Goal: Information Seeking & Learning: Compare options

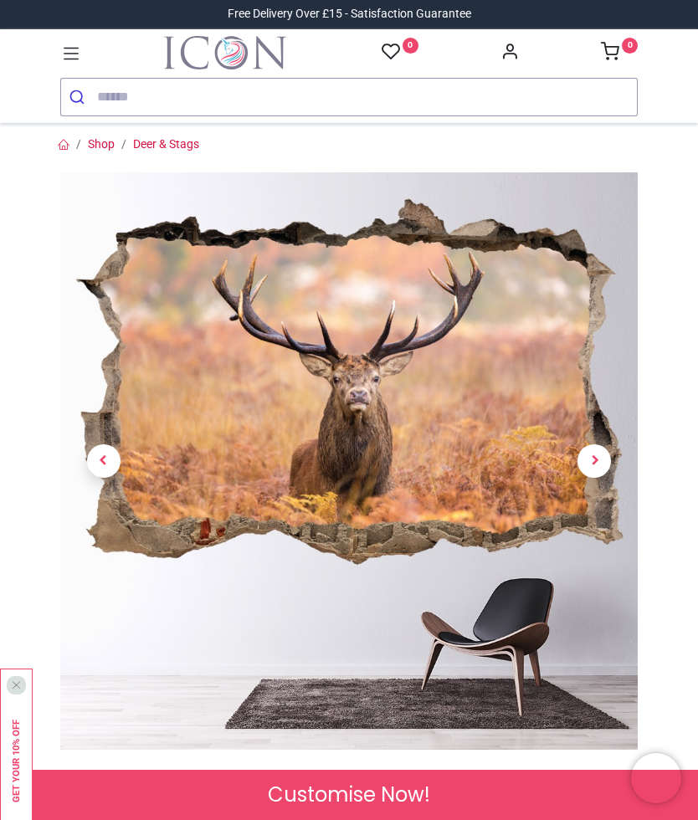
click at [603, 454] on span "Next" at bounding box center [594, 460] width 33 height 33
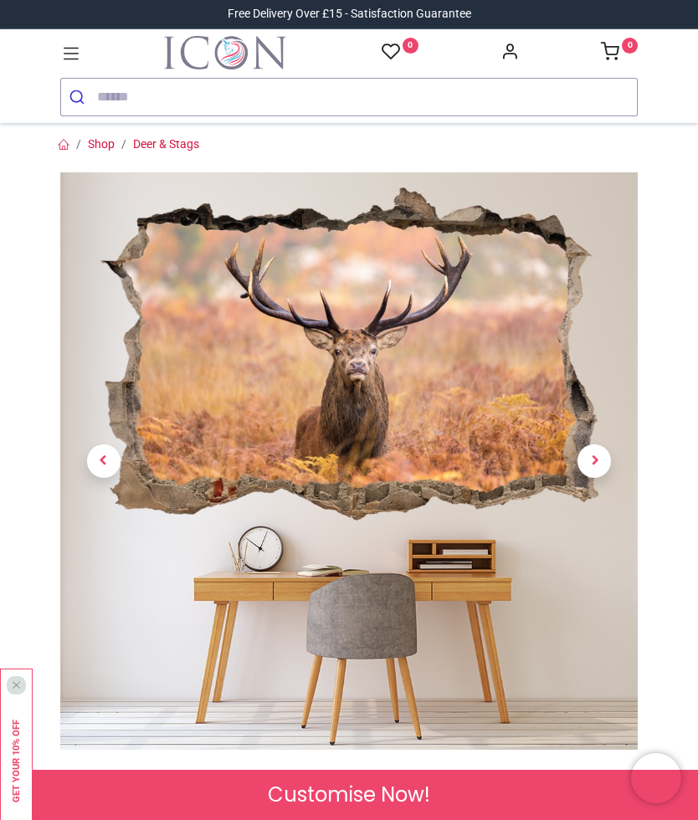
click at [598, 462] on span "Next" at bounding box center [594, 460] width 33 height 33
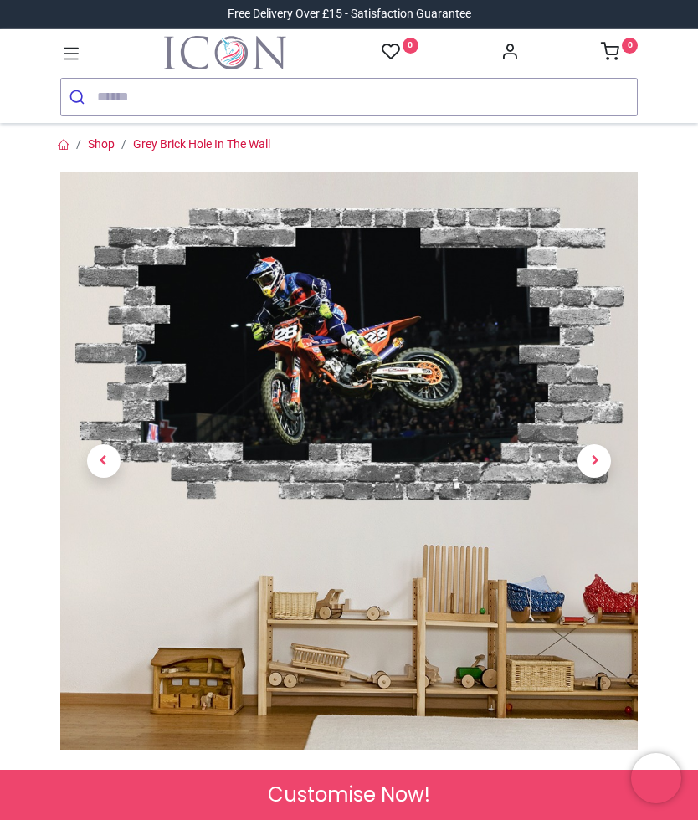
click at [407, 382] on img at bounding box center [349, 461] width 578 height 578
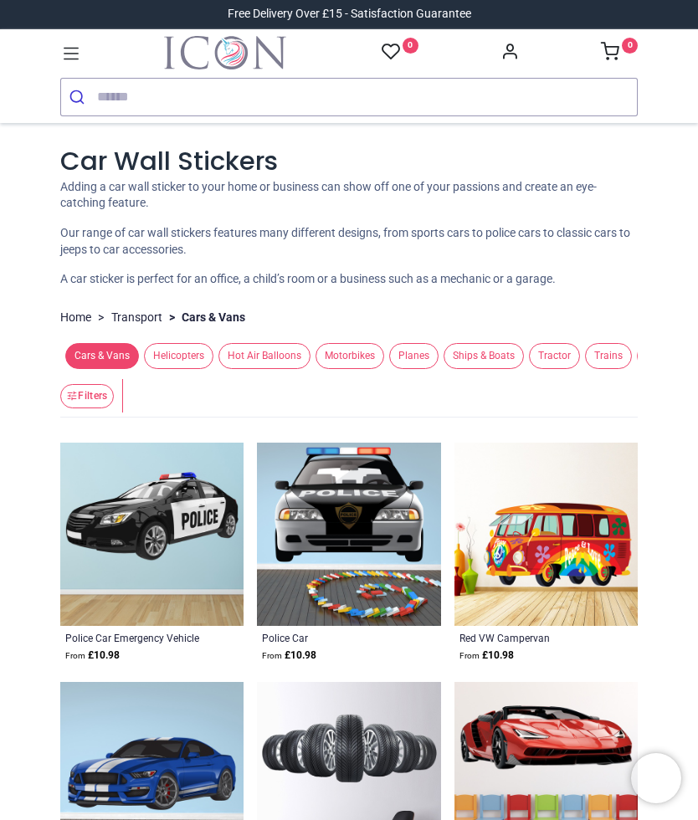
click at [495, 351] on span "Ships & Boats" at bounding box center [484, 356] width 80 height 26
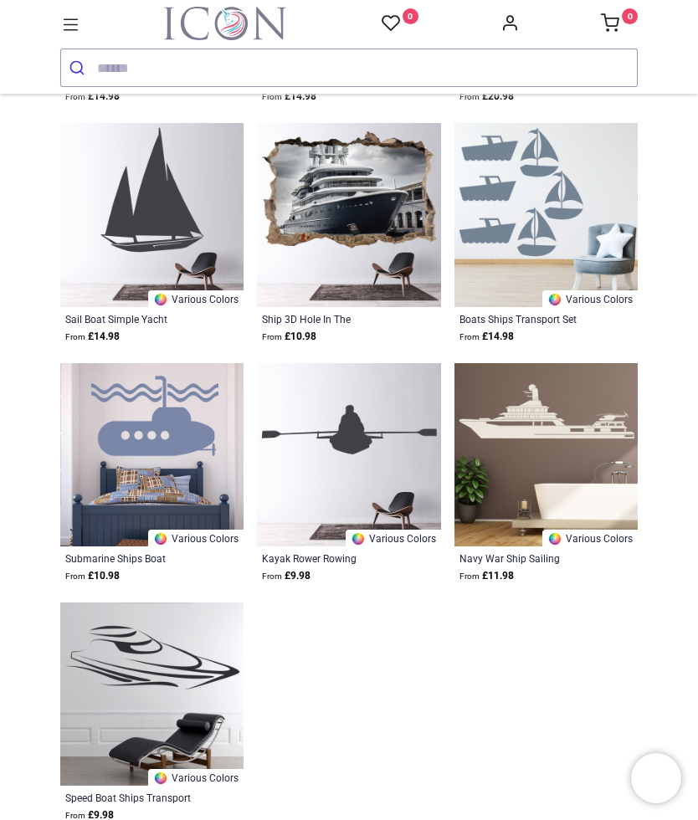
scroll to position [1976, 0]
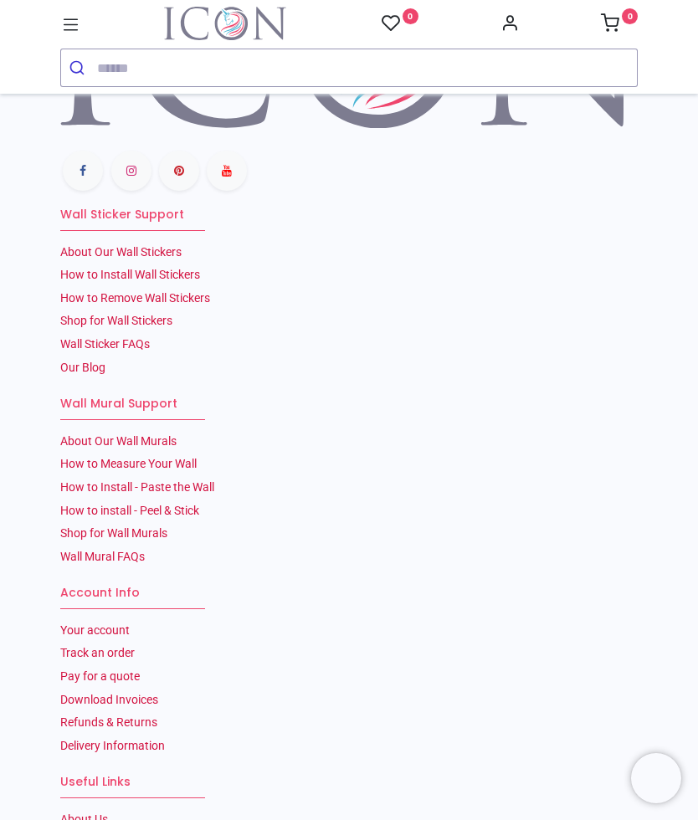
scroll to position [5369, 0]
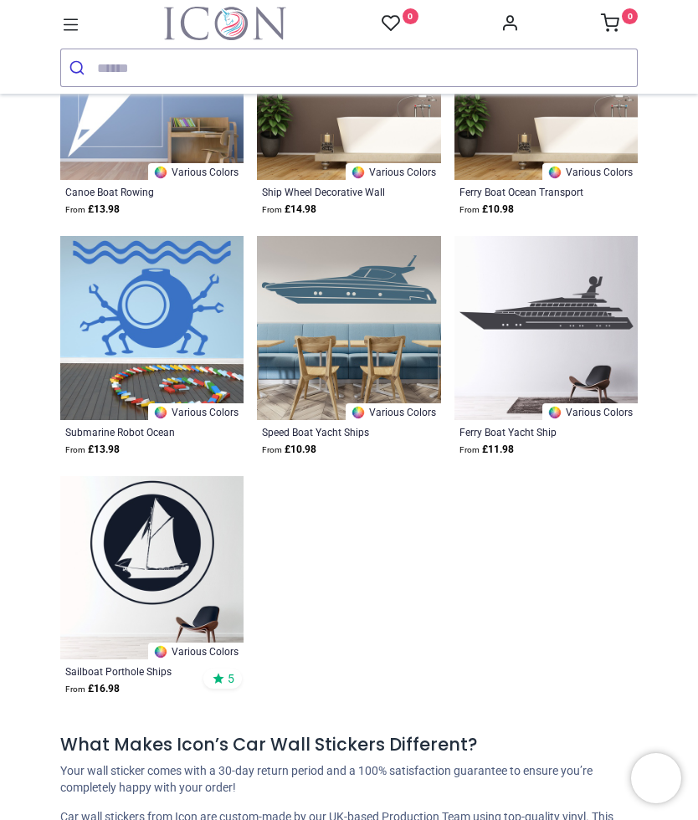
scroll to position [3921, 0]
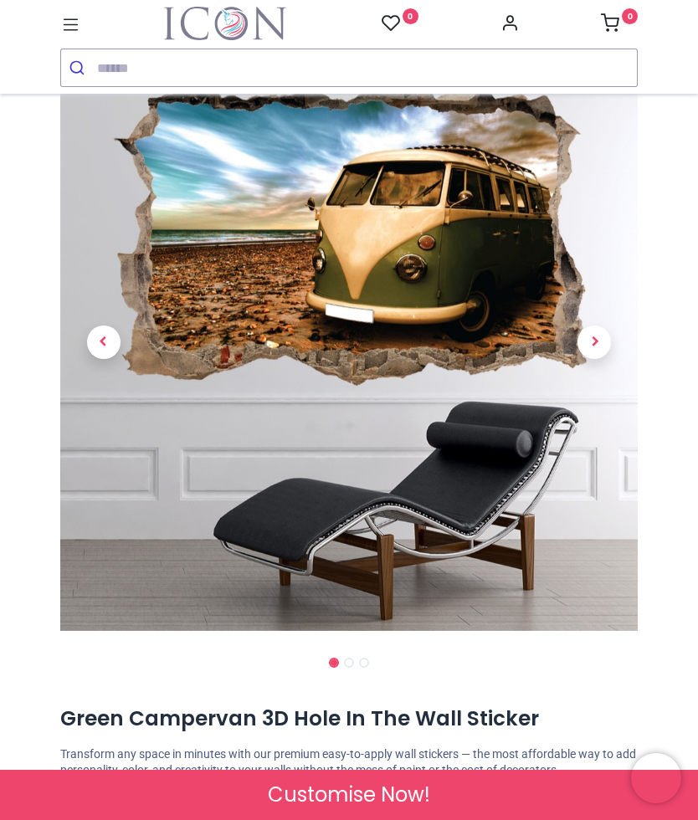
scroll to position [70, 0]
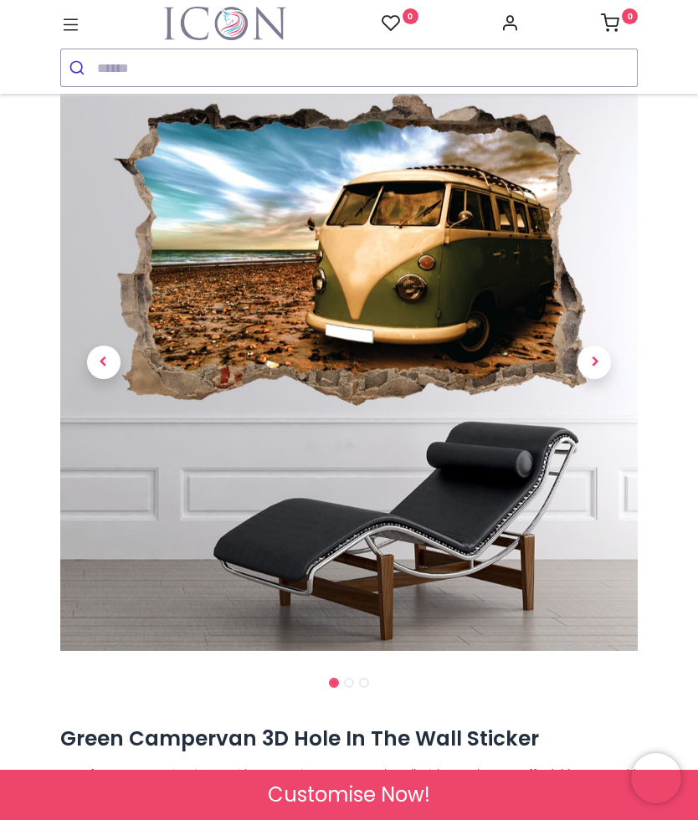
click at [603, 358] on span "Next" at bounding box center [594, 362] width 33 height 33
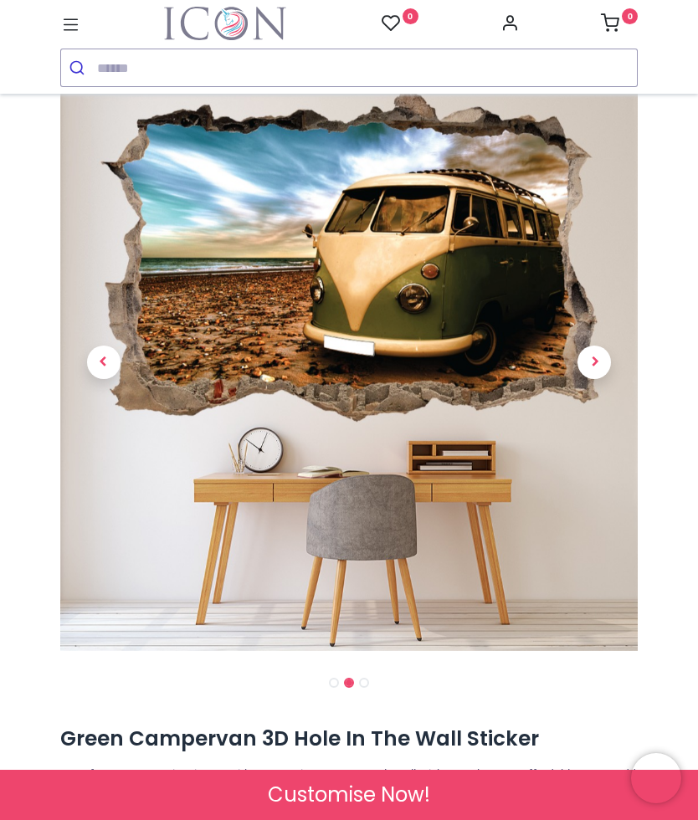
click at [601, 366] on span "Next" at bounding box center [594, 362] width 33 height 33
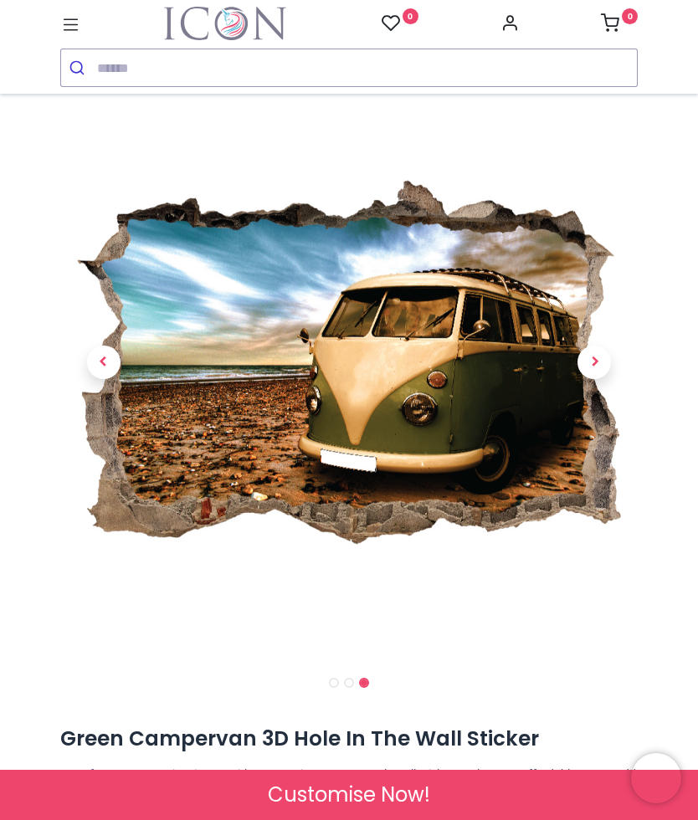
click at [605, 365] on span "Next" at bounding box center [594, 362] width 33 height 33
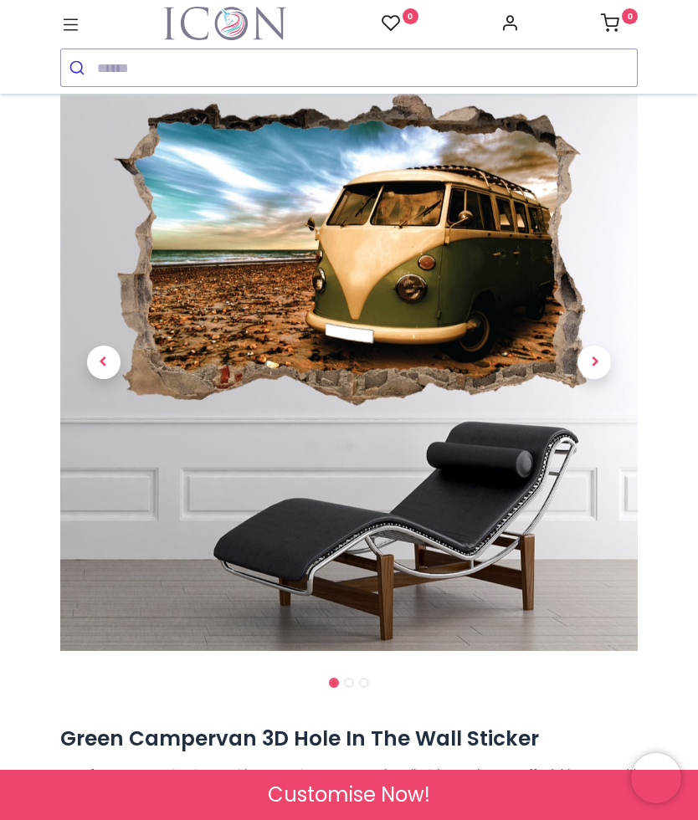
click at [609, 361] on span "Next" at bounding box center [594, 362] width 33 height 33
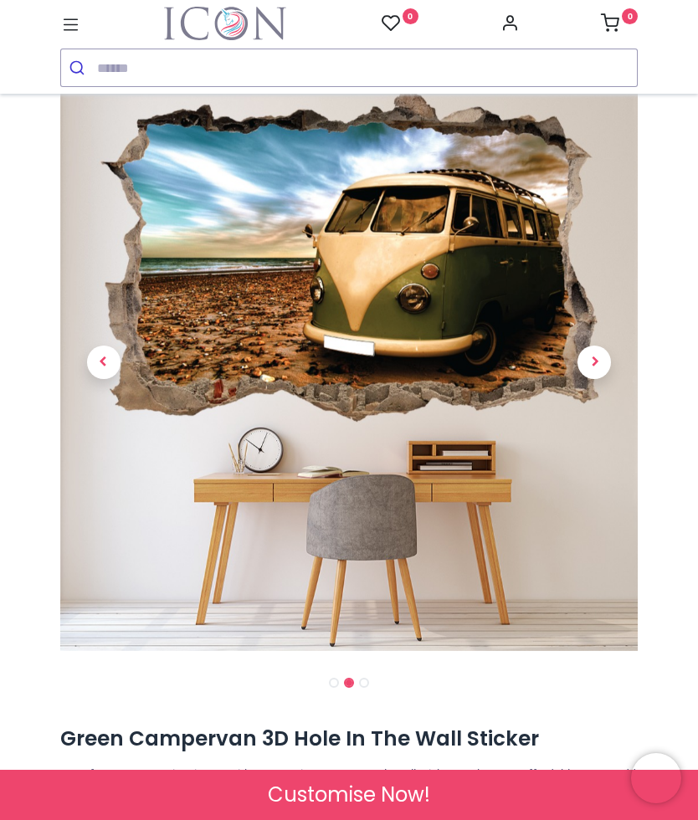
click at [615, 360] on link at bounding box center [595, 362] width 87 height 404
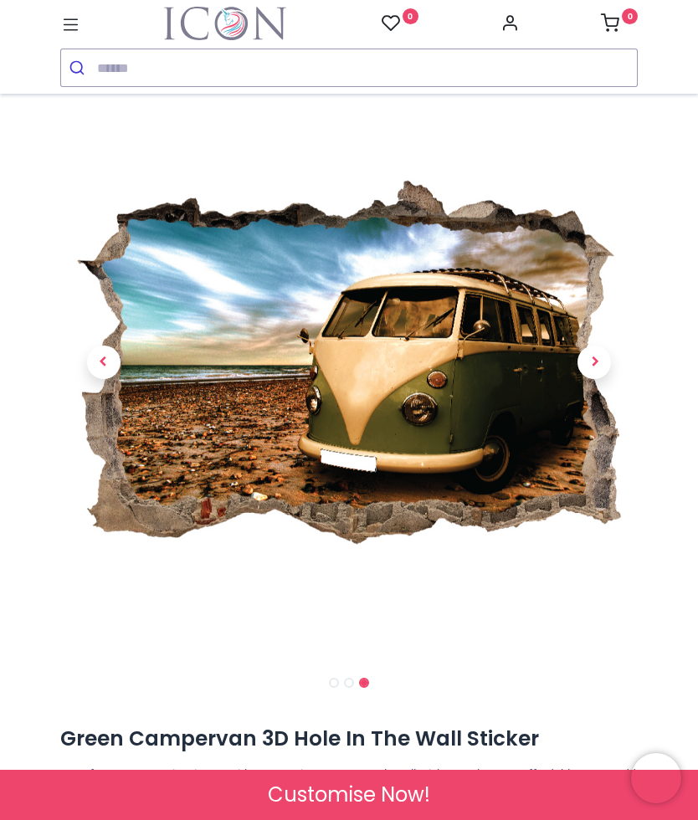
click at [66, 23] on icon at bounding box center [71, 25] width 22 height 22
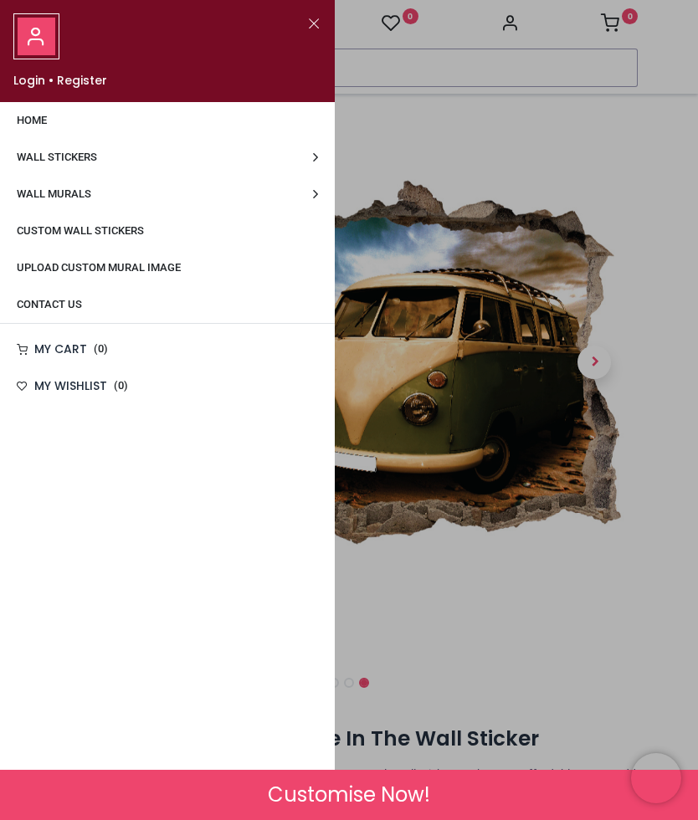
click at [321, 25] on button "Close" at bounding box center [313, 23] width 15 height 21
